Goal: Task Accomplishment & Management: Manage account settings

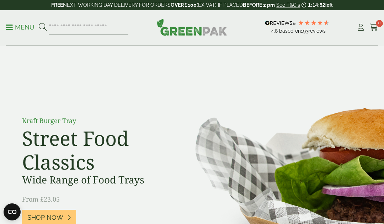
click at [355, 29] on div "4.8 Based on 193 reviews" at bounding box center [300, 27] width 112 height 19
click at [361, 27] on icon at bounding box center [360, 27] width 9 height 7
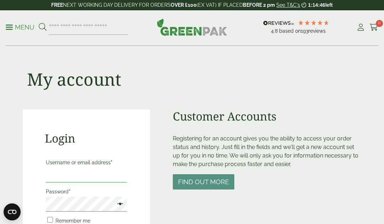
click at [98, 173] on input "Username or email address *" at bounding box center [86, 174] width 81 height 15
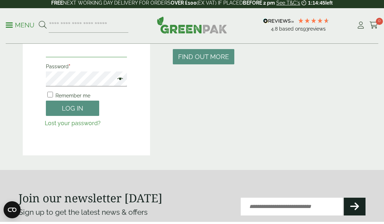
scroll to position [125, 0]
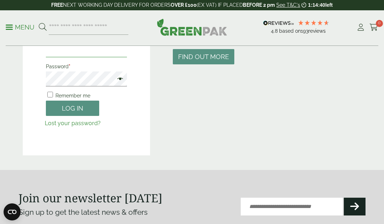
type input "**********"
click at [78, 114] on button "Log in" at bounding box center [72, 108] width 53 height 15
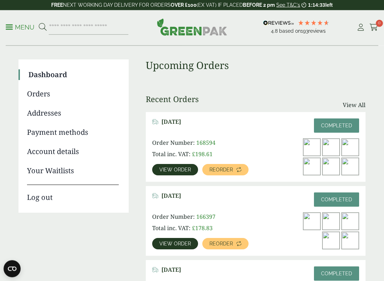
scroll to position [46, 0]
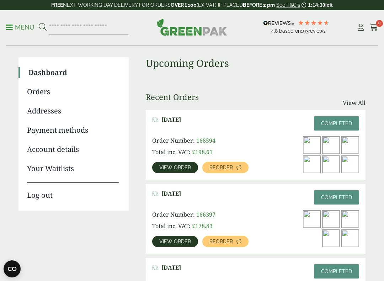
click at [242, 134] on div "August 27, 2025 Completed Order Number: 168594 Total inc. VAT: £ 198.61 View or…" at bounding box center [256, 145] width 220 height 70
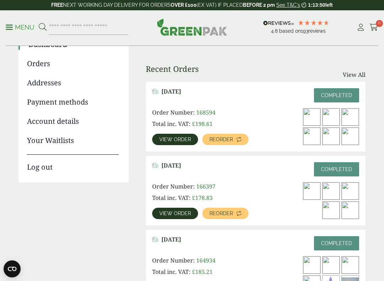
scroll to position [74, 0]
